Goal: Information Seeking & Learning: Learn about a topic

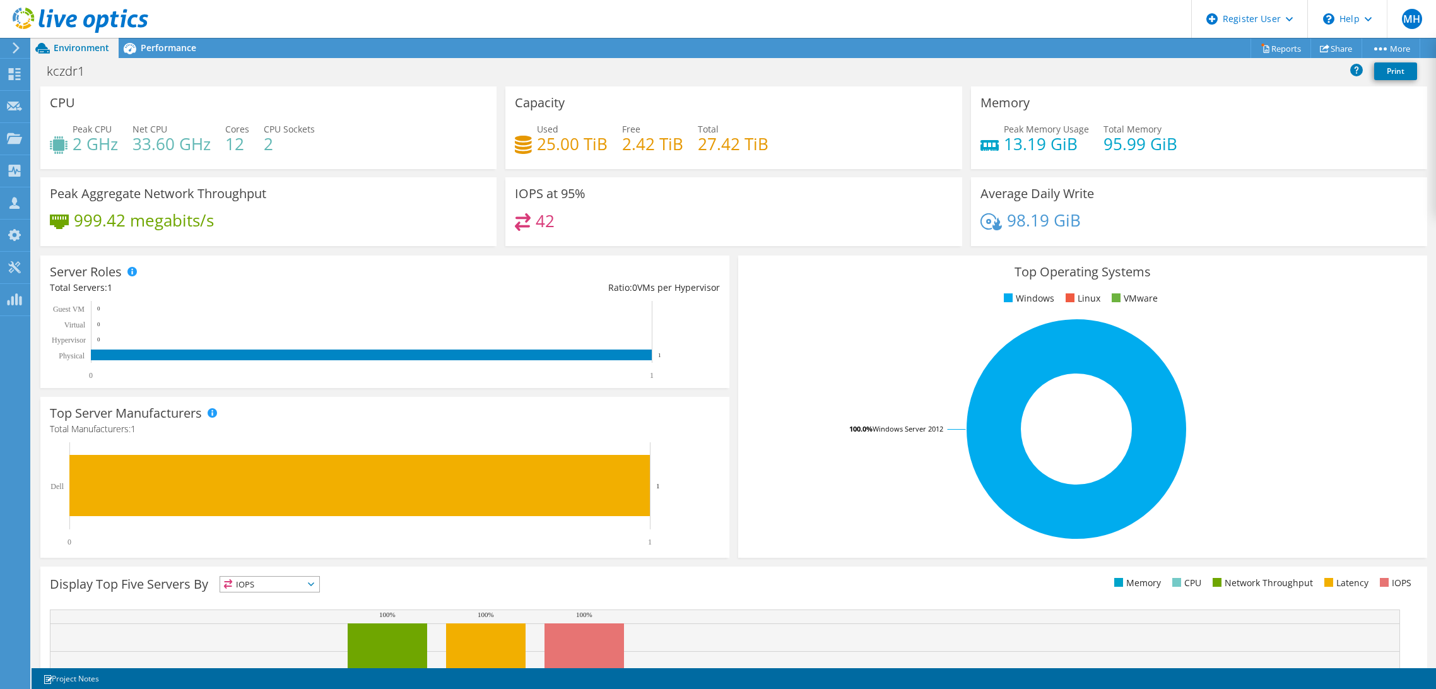
click at [788, 126] on div "Used 25.00 TiB Free 2.42 TiB Total 27.42 TiB" at bounding box center [733, 142] width 437 height 41
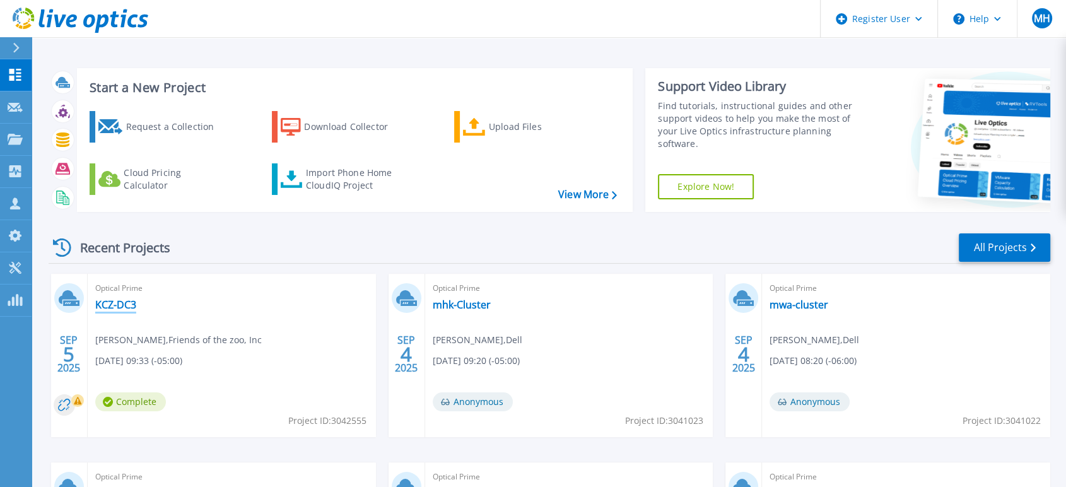
click at [113, 299] on link "KCZ-DC3" at bounding box center [115, 304] width 41 height 13
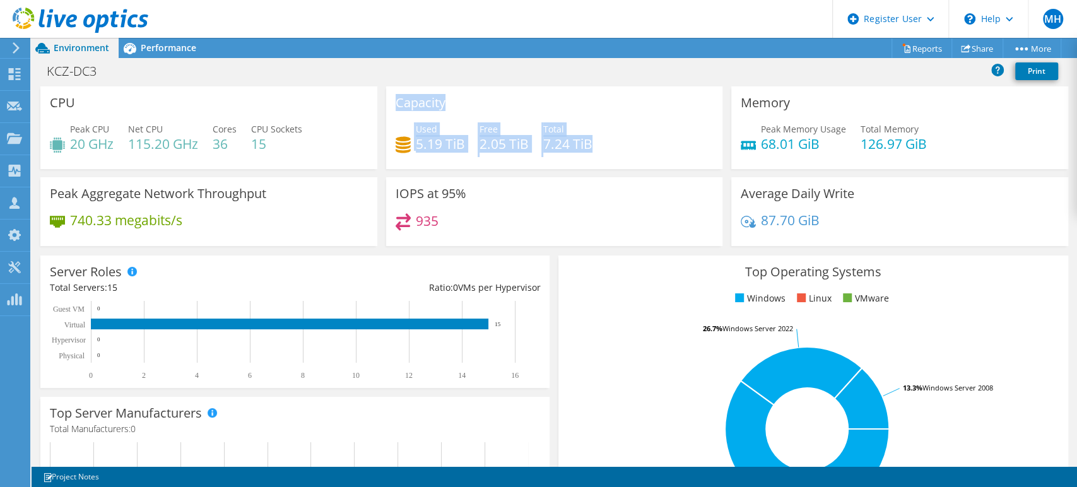
drag, startPoint x: 592, startPoint y: 132, endPoint x: 366, endPoint y: 145, distance: 226.1
click at [366, 145] on div "CPU Peak CPU 20 GHz Net CPU 115.20 GHz Cores 36 CPU Sockets 15 Capacity Used 5.…" at bounding box center [554, 170] width 1036 height 168
click at [28, 18] on icon at bounding box center [81, 21] width 136 height 26
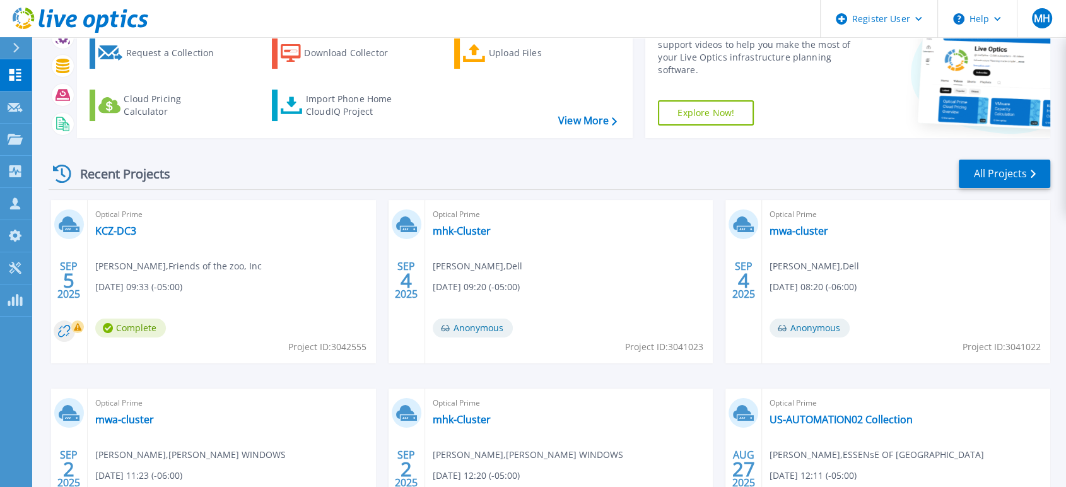
scroll to position [140, 0]
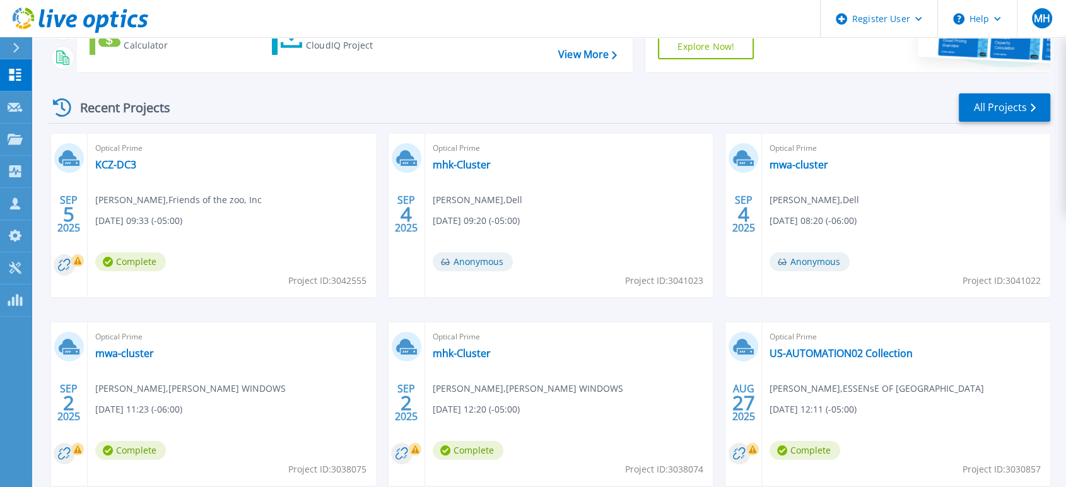
click at [141, 203] on span "[PERSON_NAME] , Friends of the zoo, Inc" at bounding box center [178, 200] width 167 height 14
click at [112, 165] on link "KCZ-DC3" at bounding box center [115, 164] width 41 height 13
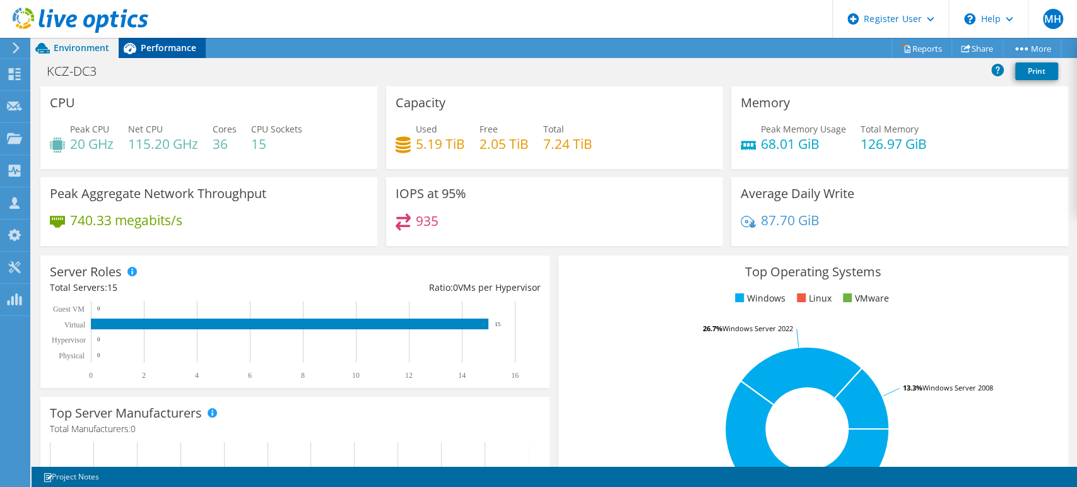
click at [185, 56] on div "Performance" at bounding box center [162, 48] width 87 height 20
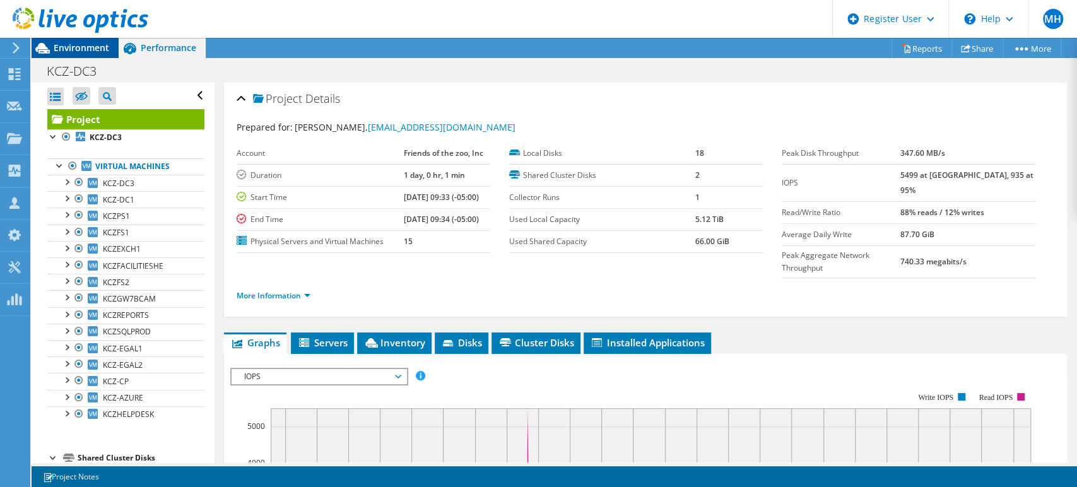
click at [35, 52] on icon at bounding box center [43, 48] width 22 height 22
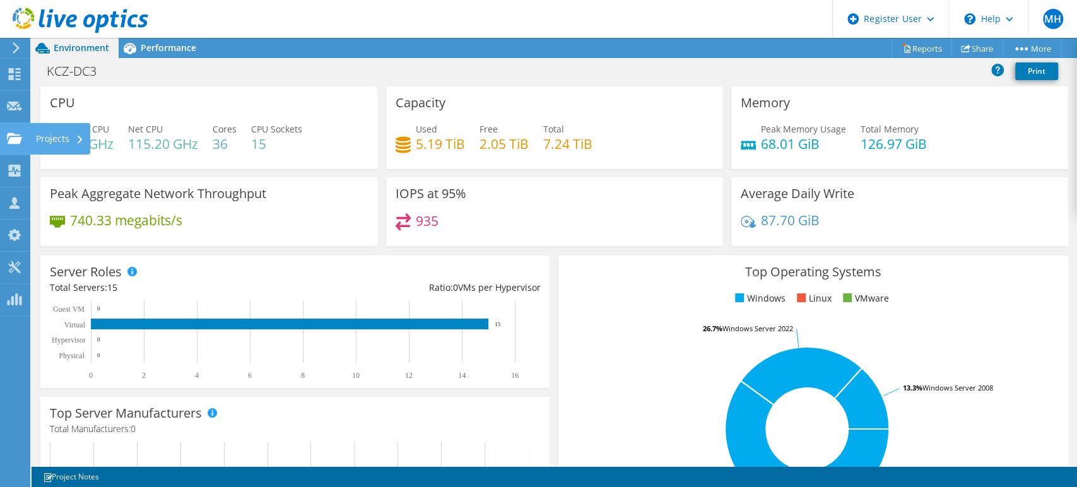
drag, startPoint x: 15, startPoint y: 136, endPoint x: 22, endPoint y: 140, distance: 8.8
click at [14, 136] on icon at bounding box center [14, 138] width 15 height 12
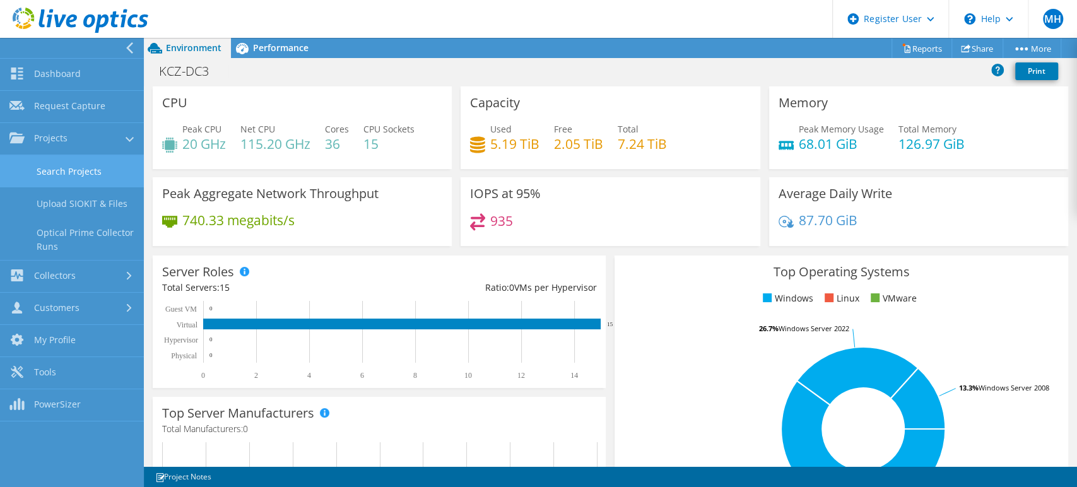
click at [96, 167] on link "Search Projects" at bounding box center [72, 171] width 144 height 32
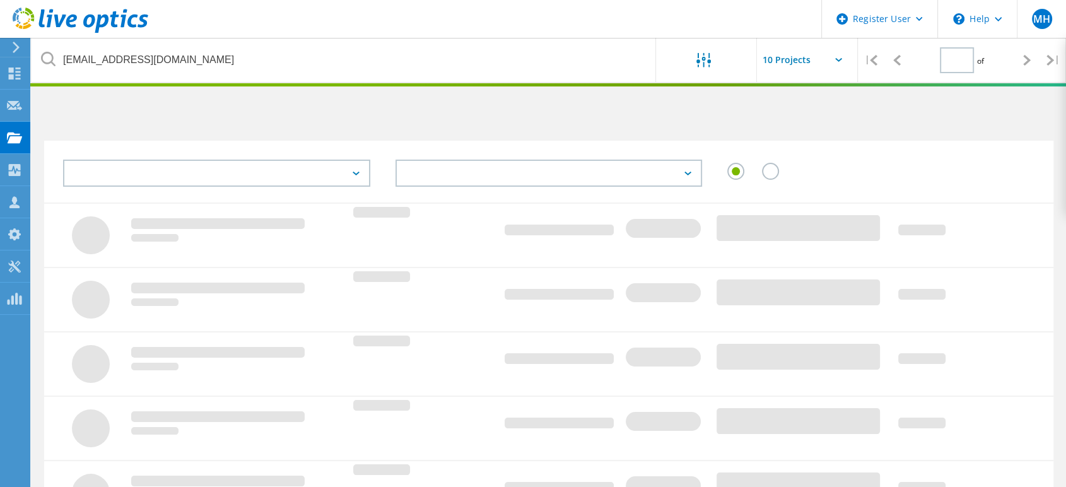
type input "1"
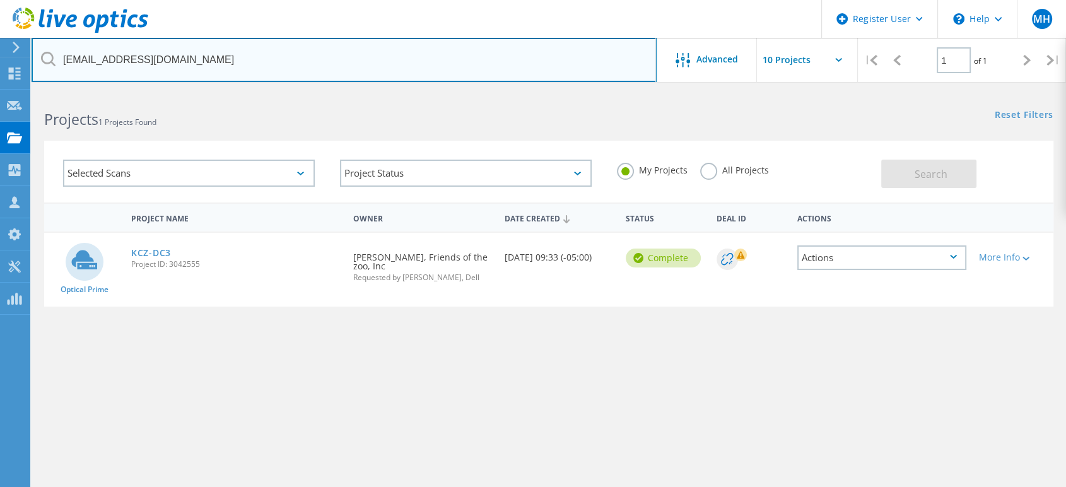
click at [334, 51] on input "[EMAIL_ADDRESS][DOMAIN_NAME]" at bounding box center [344, 60] width 625 height 44
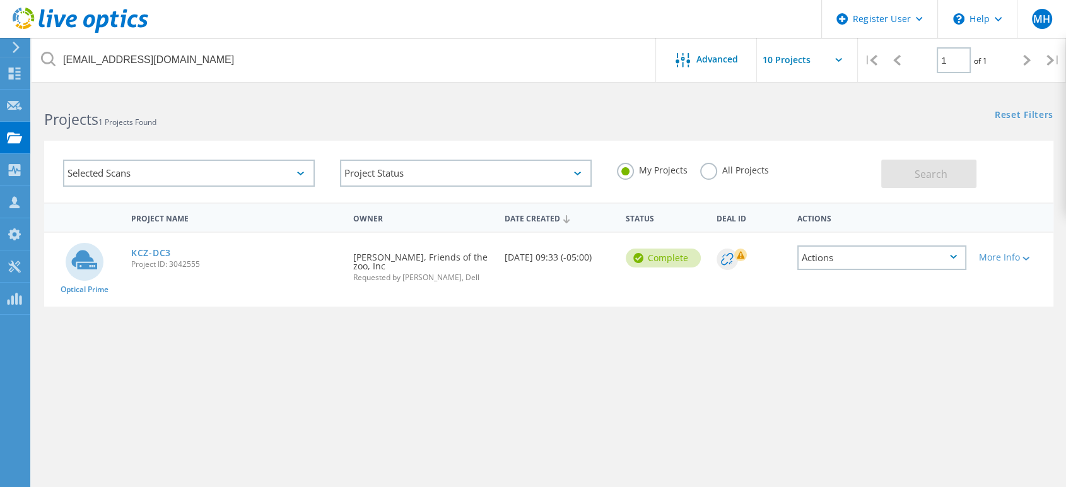
click at [700, 175] on div "All Projects" at bounding box center [734, 172] width 69 height 18
click at [706, 172] on label "All Projects" at bounding box center [734, 169] width 69 height 12
click at [0, 0] on input "All Projects" at bounding box center [0, 0] width 0 height 0
click at [908, 172] on button "Search" at bounding box center [928, 174] width 95 height 28
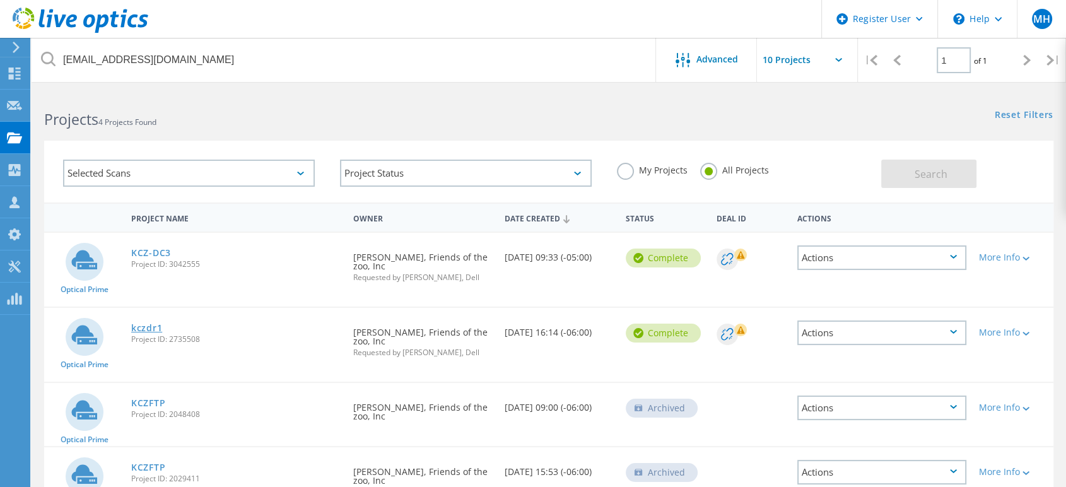
click at [153, 328] on link "kczdr1" at bounding box center [146, 328] width 31 height 9
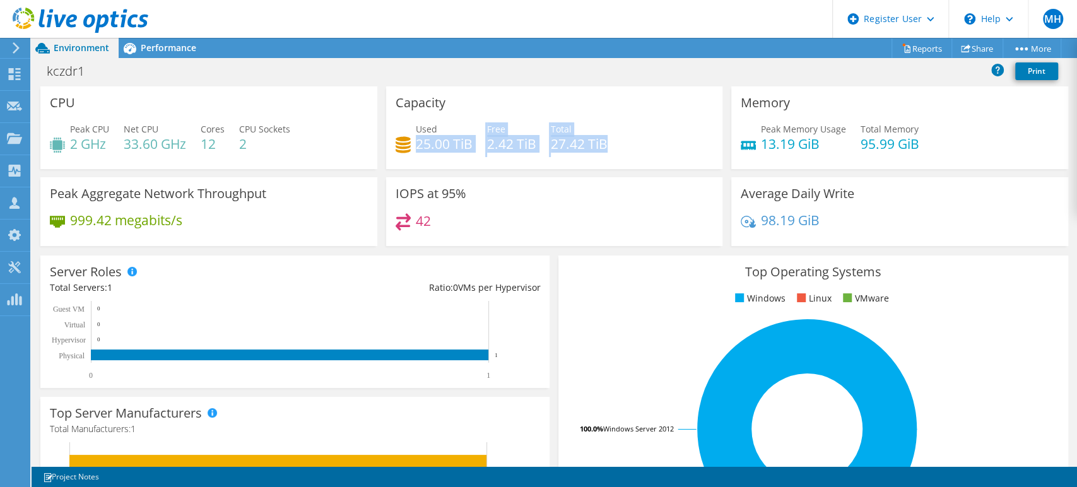
drag, startPoint x: 415, startPoint y: 143, endPoint x: 695, endPoint y: 145, distance: 280.0
click at [695, 145] on div "Used 25.00 TiB Free 2.42 TiB Total 27.42 TiB" at bounding box center [554, 142] width 318 height 41
